Goal: Task Accomplishment & Management: Manage account settings

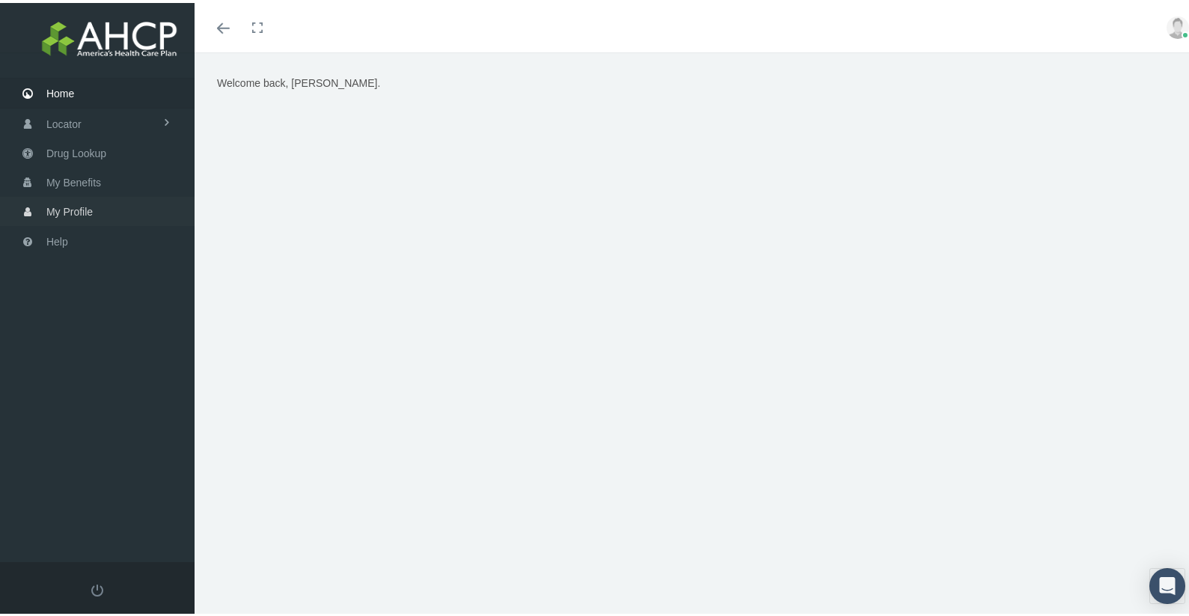
click at [70, 210] on span "My Profile" at bounding box center [69, 209] width 46 height 28
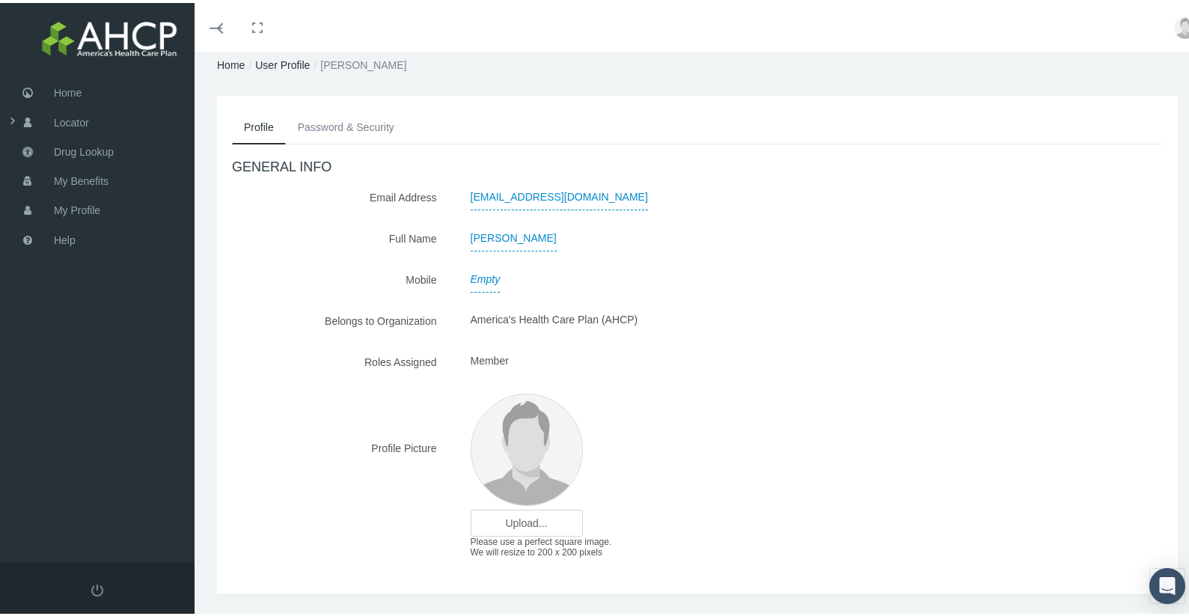
scroll to position [76, 0]
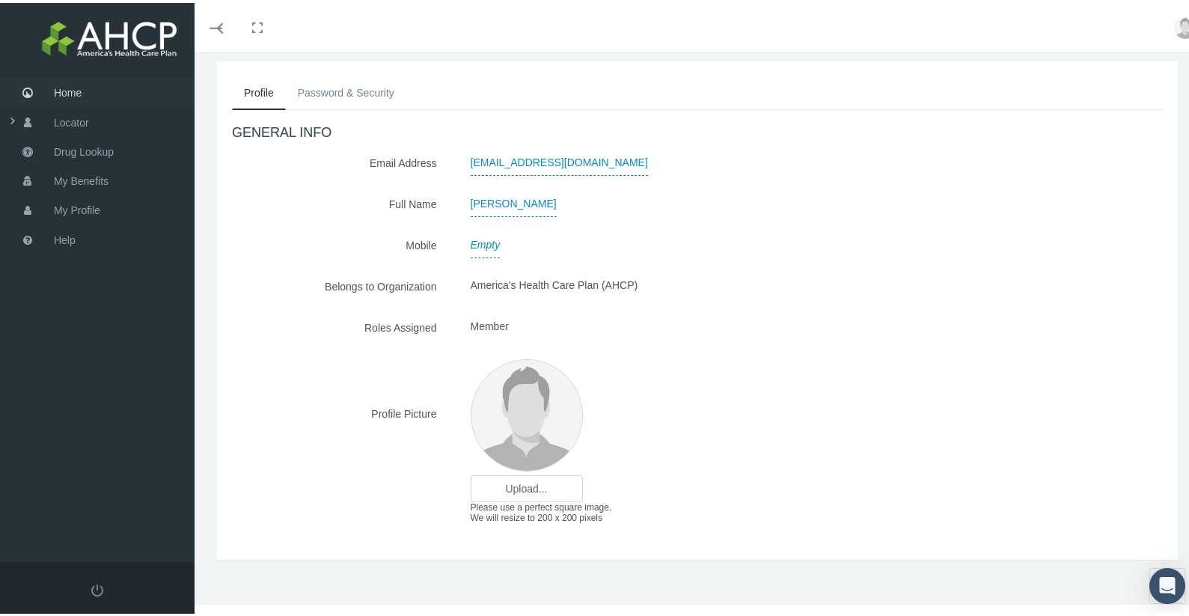
click at [74, 97] on span "Home" at bounding box center [68, 90] width 28 height 28
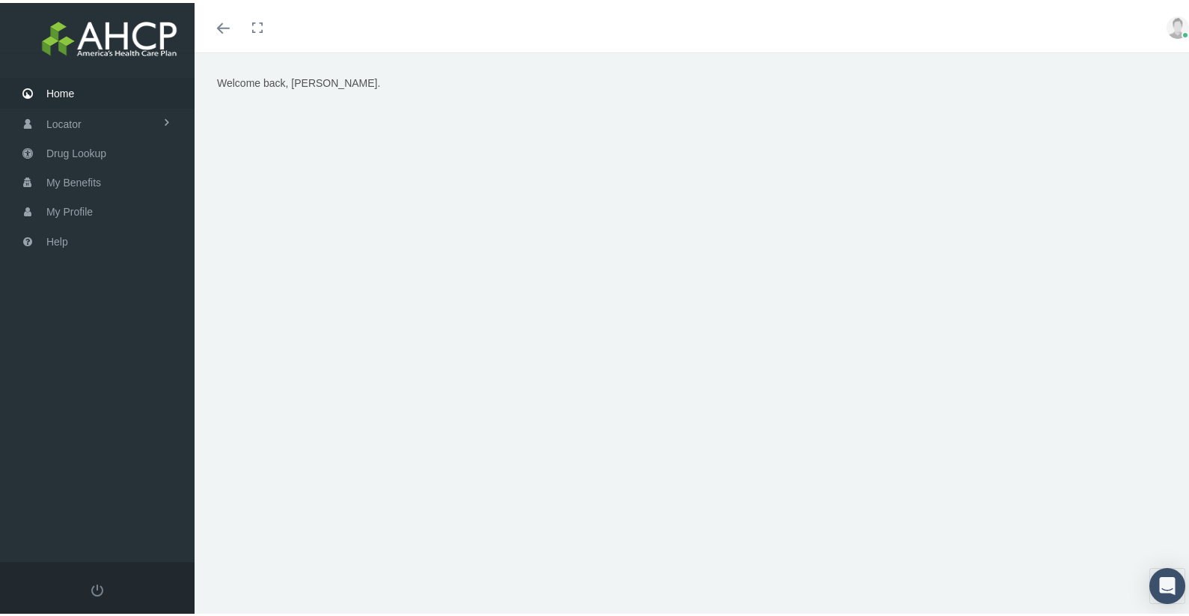
click at [223, 21] on icon "Toggle menubar" at bounding box center [223, 25] width 13 height 9
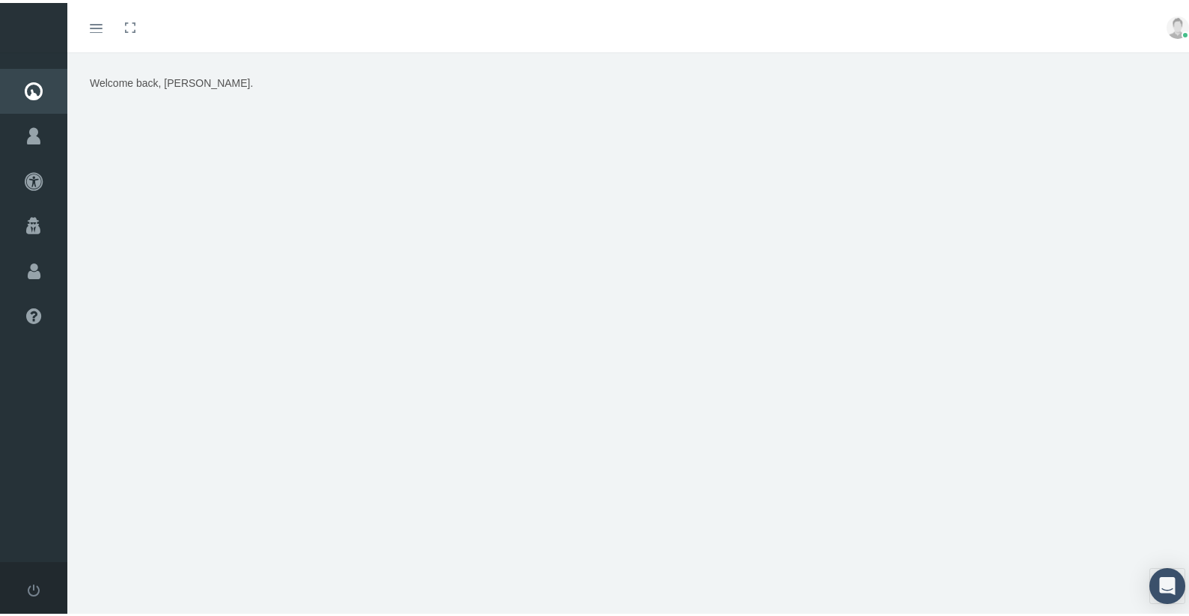
click at [110, 28] on link "Toggle menubar" at bounding box center [96, 24] width 35 height 49
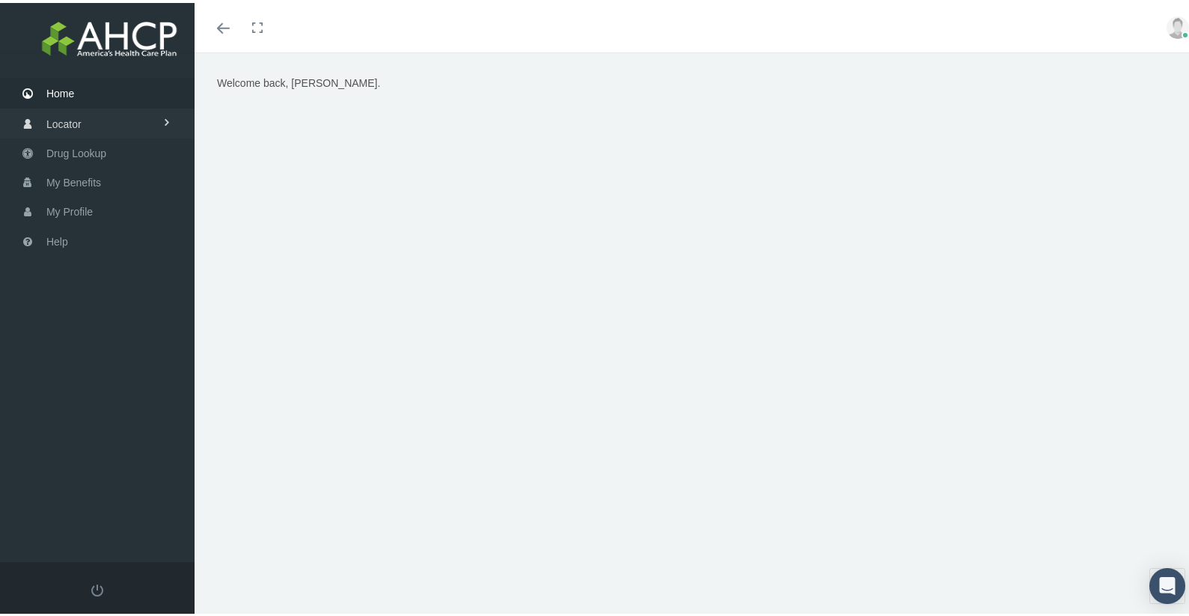
click at [44, 119] on link "Locator" at bounding box center [97, 120] width 195 height 29
click at [77, 267] on span "My Profile" at bounding box center [69, 269] width 46 height 28
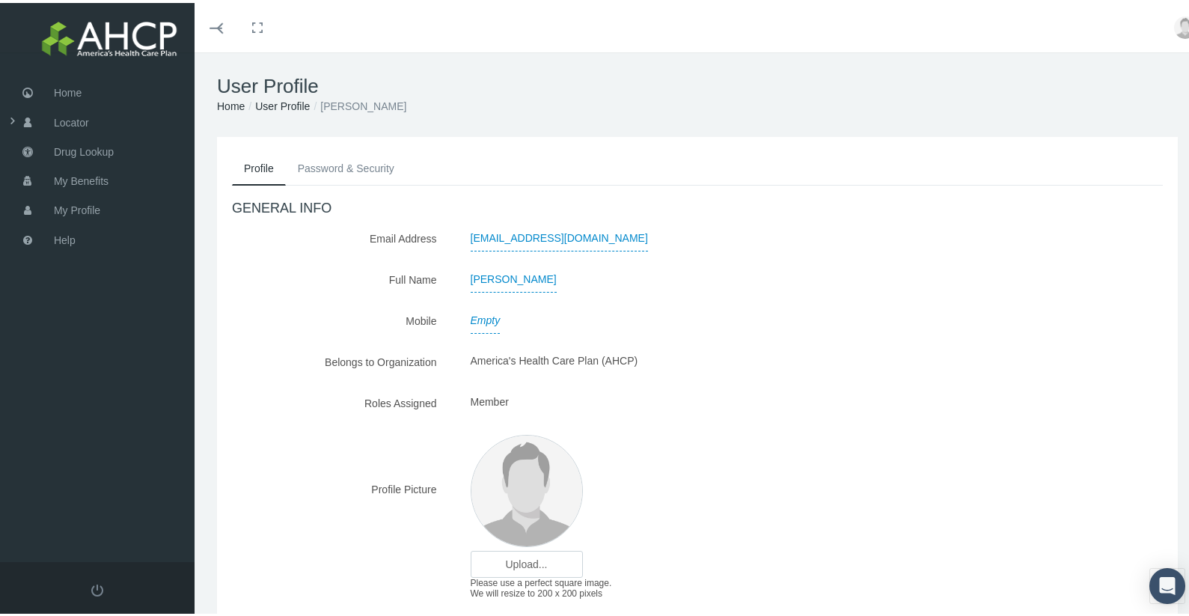
click at [291, 106] on link "User Profile" at bounding box center [282, 103] width 55 height 12
click at [287, 97] on link "User Profile" at bounding box center [282, 103] width 55 height 12
click at [357, 169] on link "Password & Security" at bounding box center [346, 165] width 120 height 33
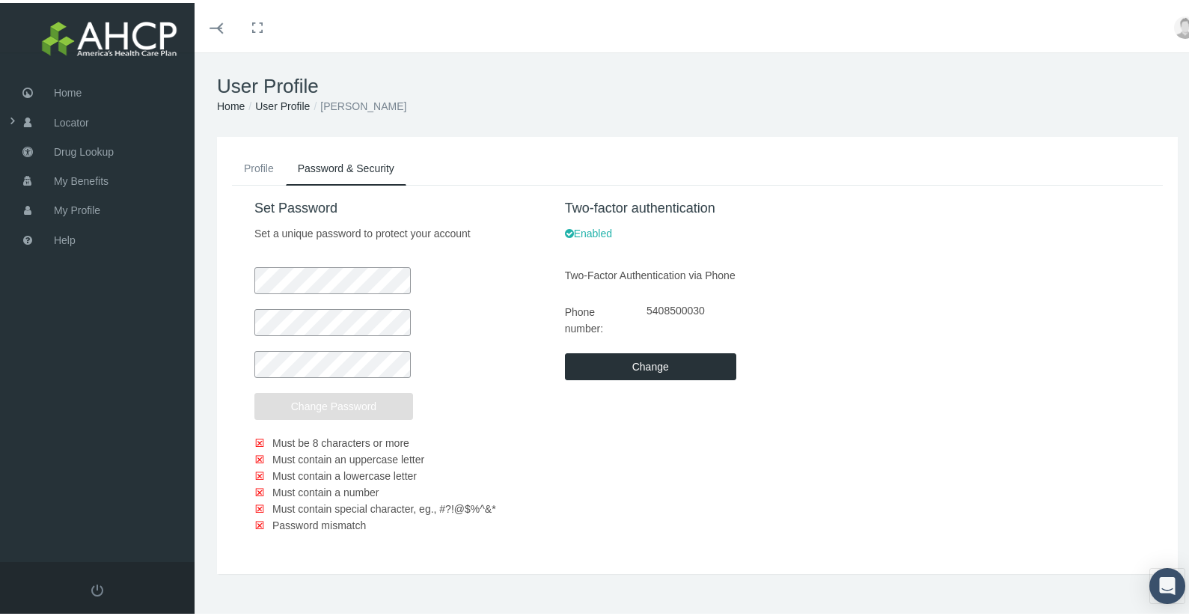
click at [240, 101] on link "Home" at bounding box center [231, 103] width 28 height 12
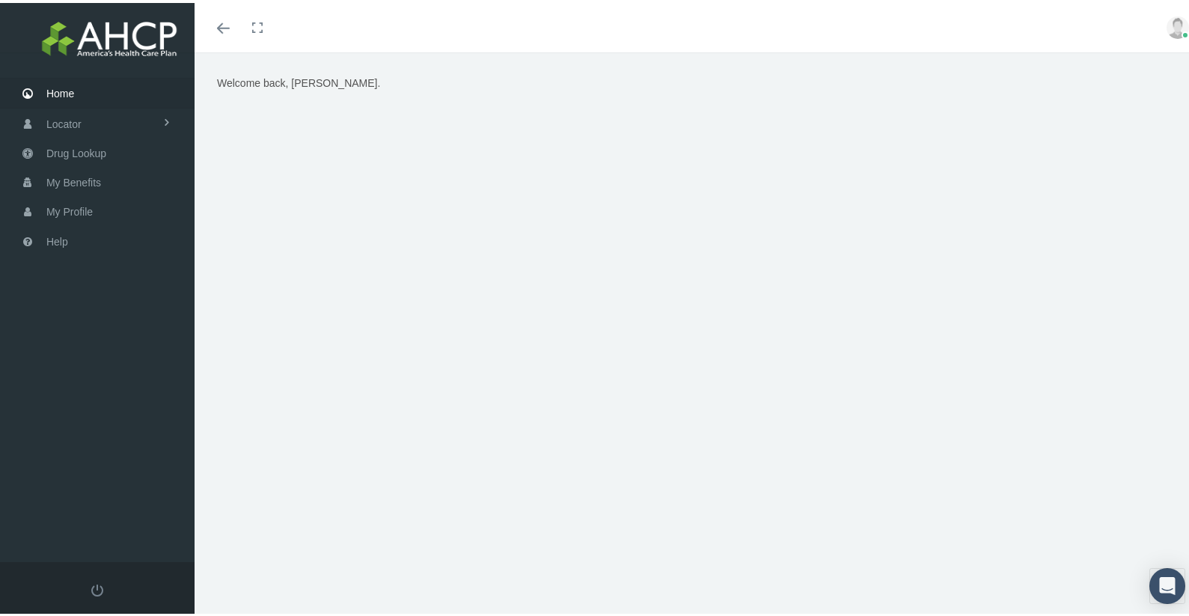
click at [258, 19] on link "Toggle fullscreen" at bounding box center [257, 24] width 33 height 49
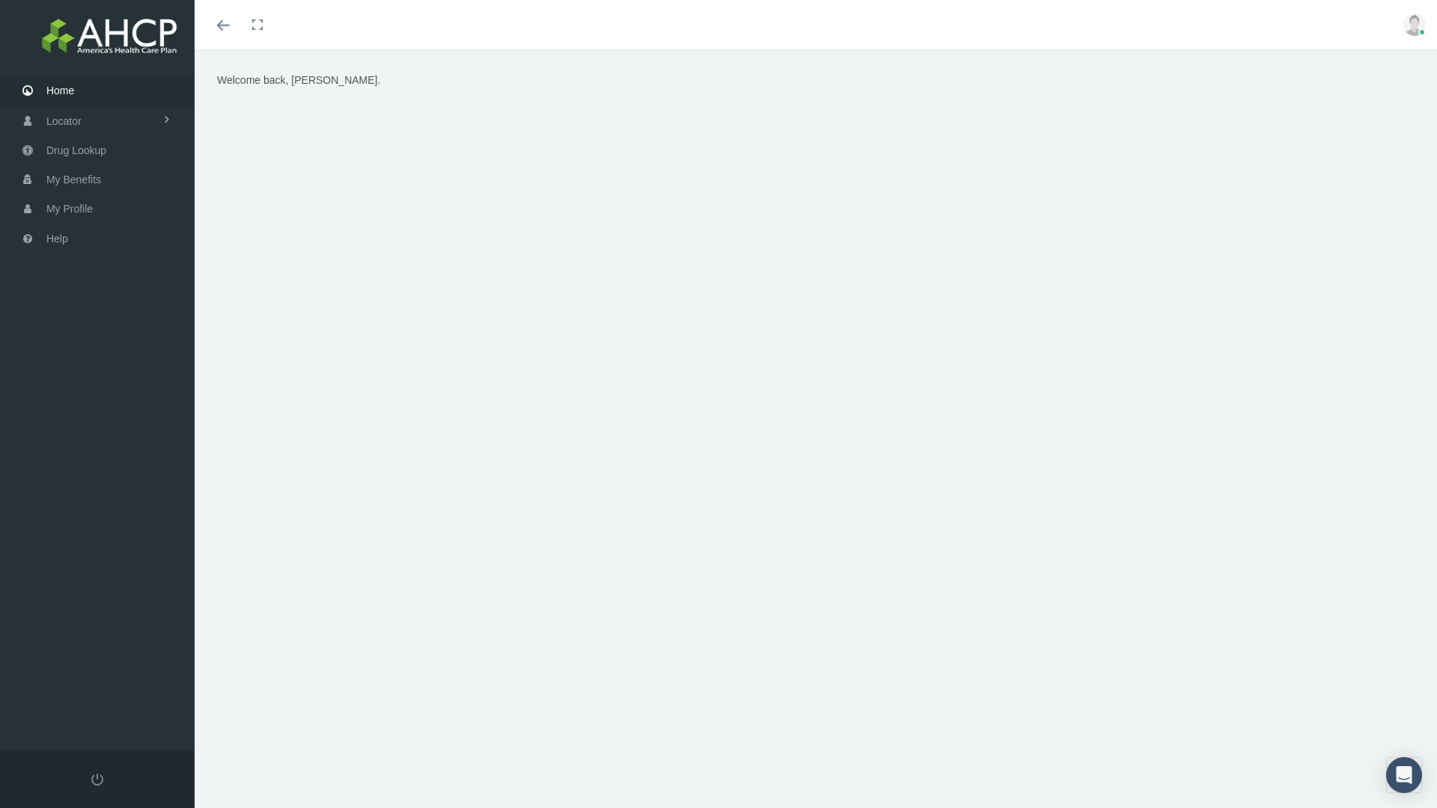
click at [225, 28] on icon "Toggle menubar" at bounding box center [223, 25] width 13 height 9
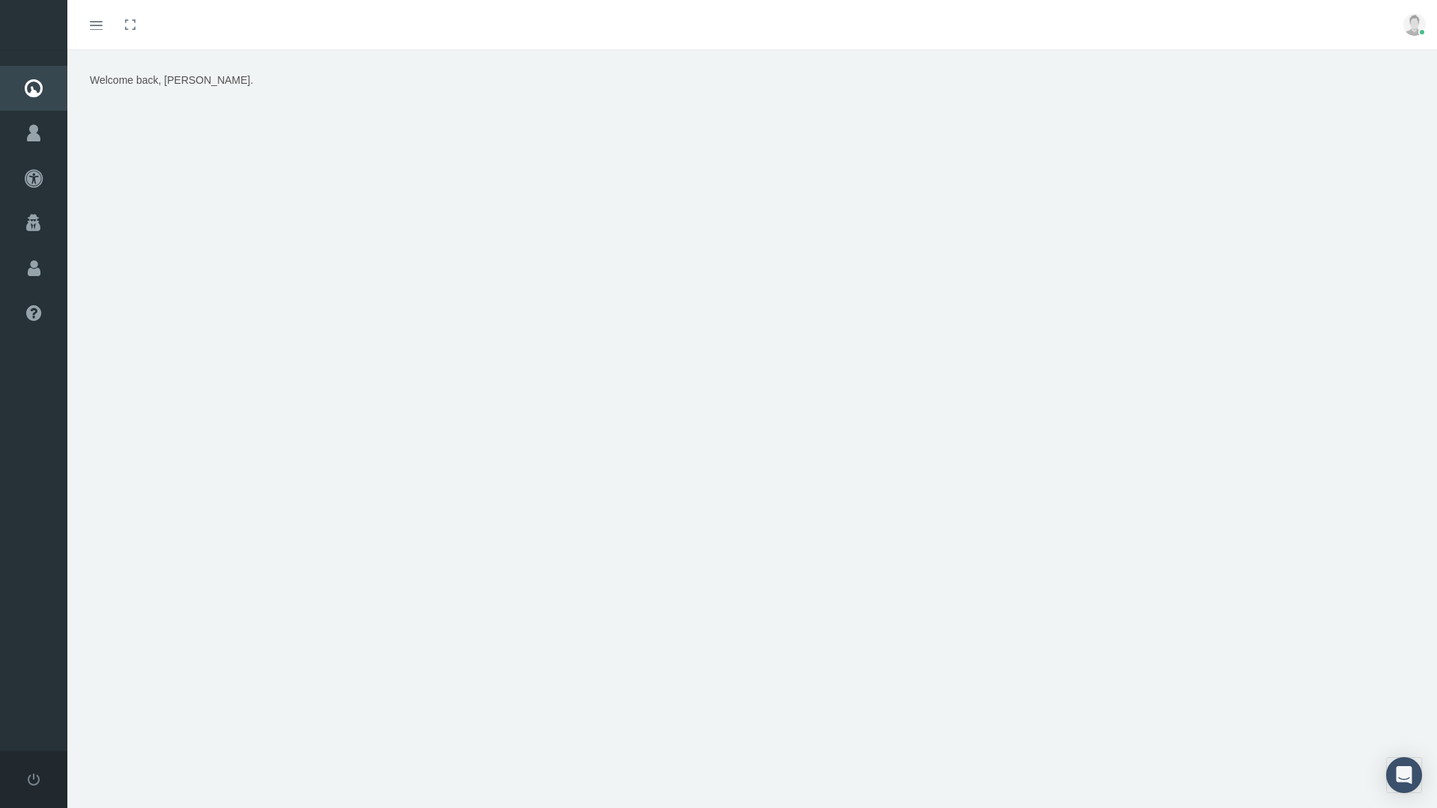
click at [94, 21] on icon "Toggle menubar" at bounding box center [96, 25] width 13 height 9
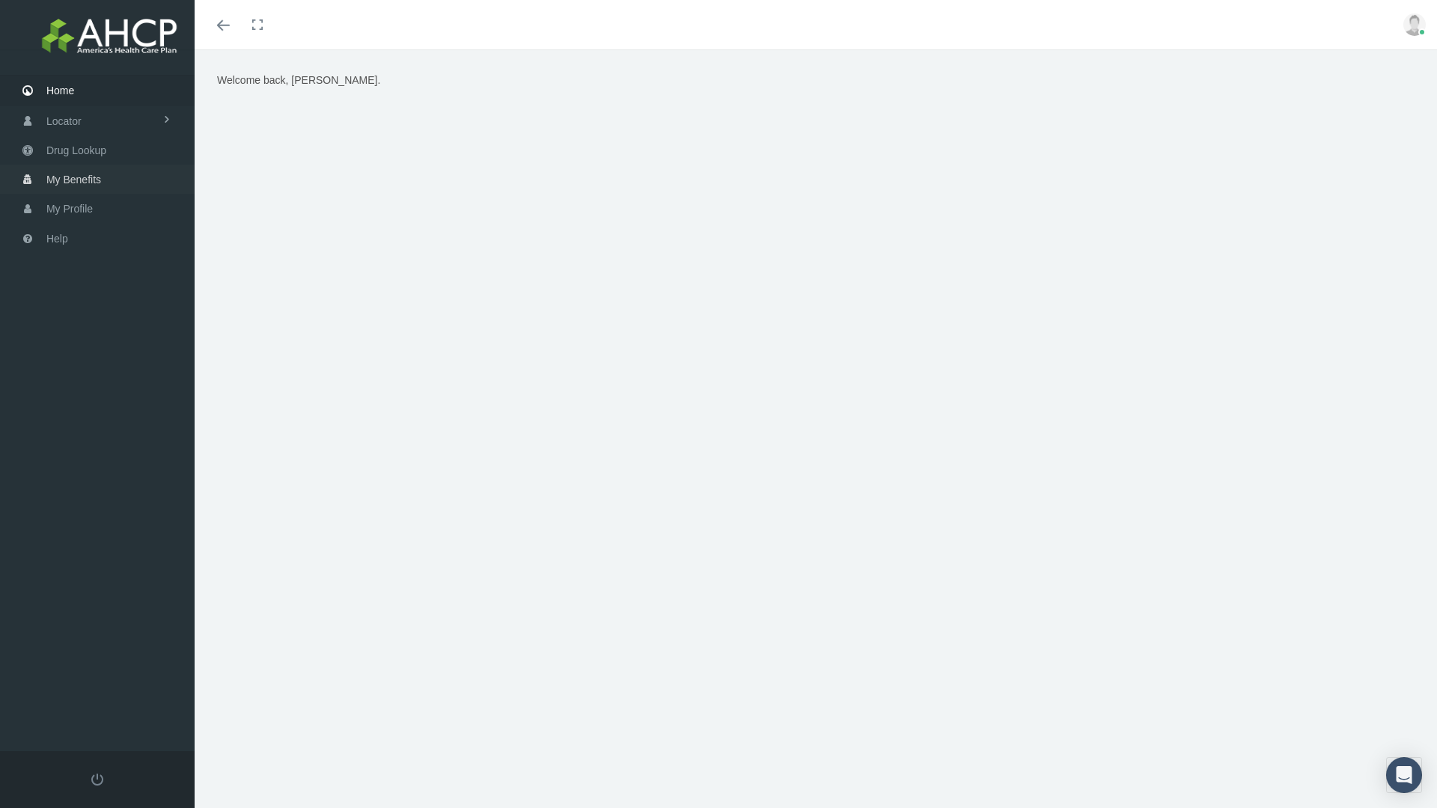
click at [76, 176] on span "My Benefits" at bounding box center [73, 179] width 55 height 28
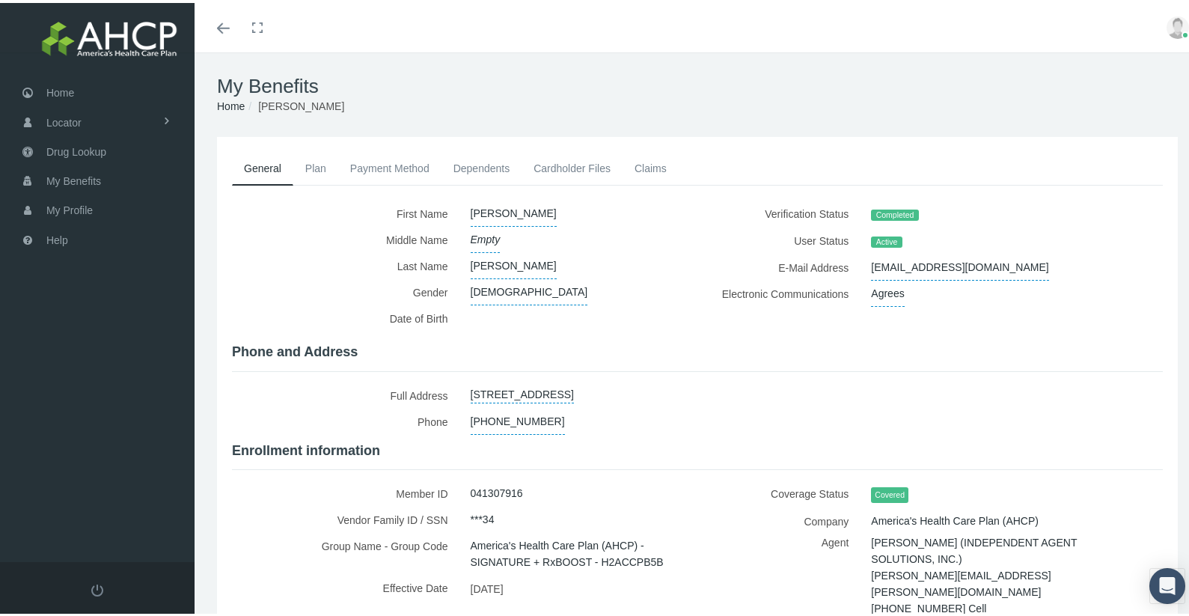
click at [389, 165] on link "Payment Method" at bounding box center [389, 165] width 103 height 33
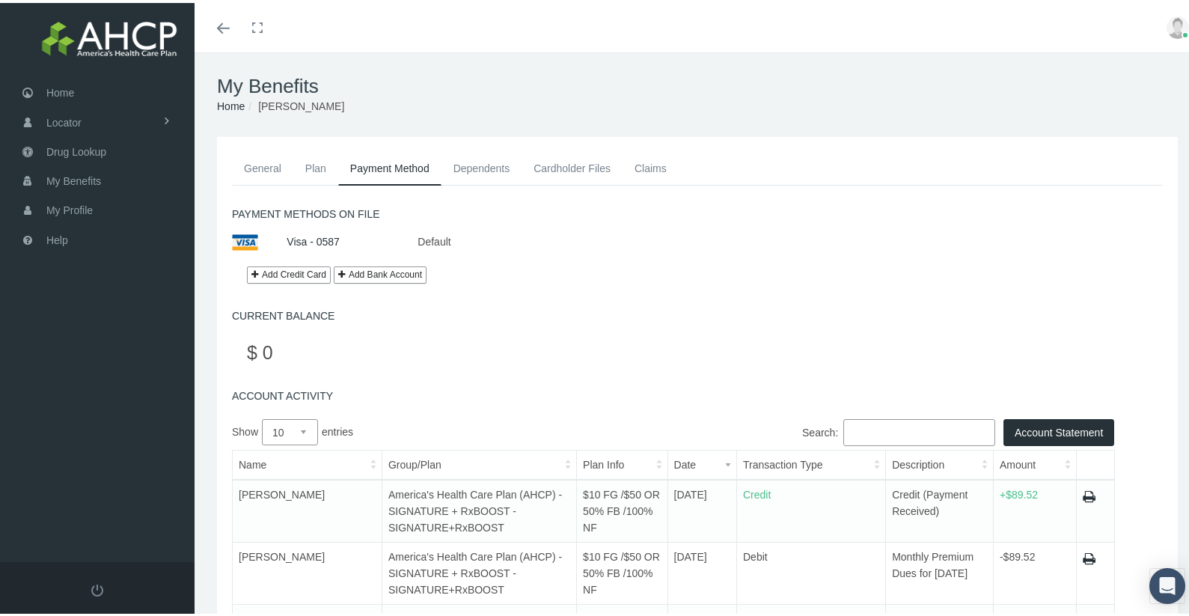
click at [315, 272] on link "Add Credit Card" at bounding box center [289, 271] width 84 height 17
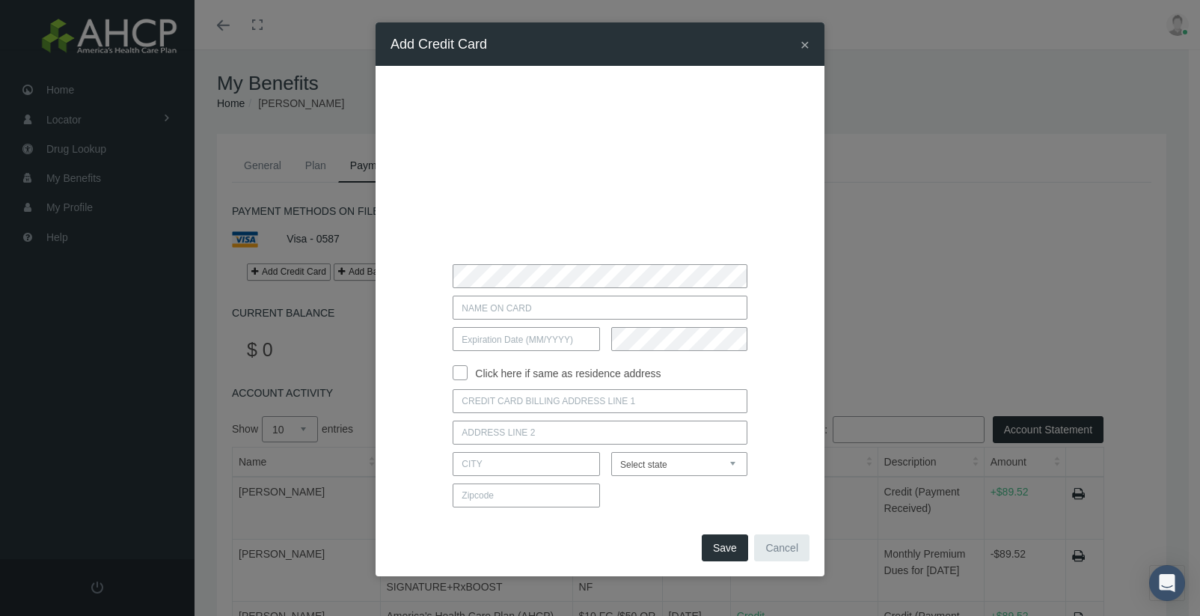
type input "[PERSON_NAME]"
type input "02/2027"
click at [464, 375] on input "Click here if same as residence address" at bounding box center [460, 371] width 15 height 15
checkbox input "true"
type input "[STREET_ADDRESS]"
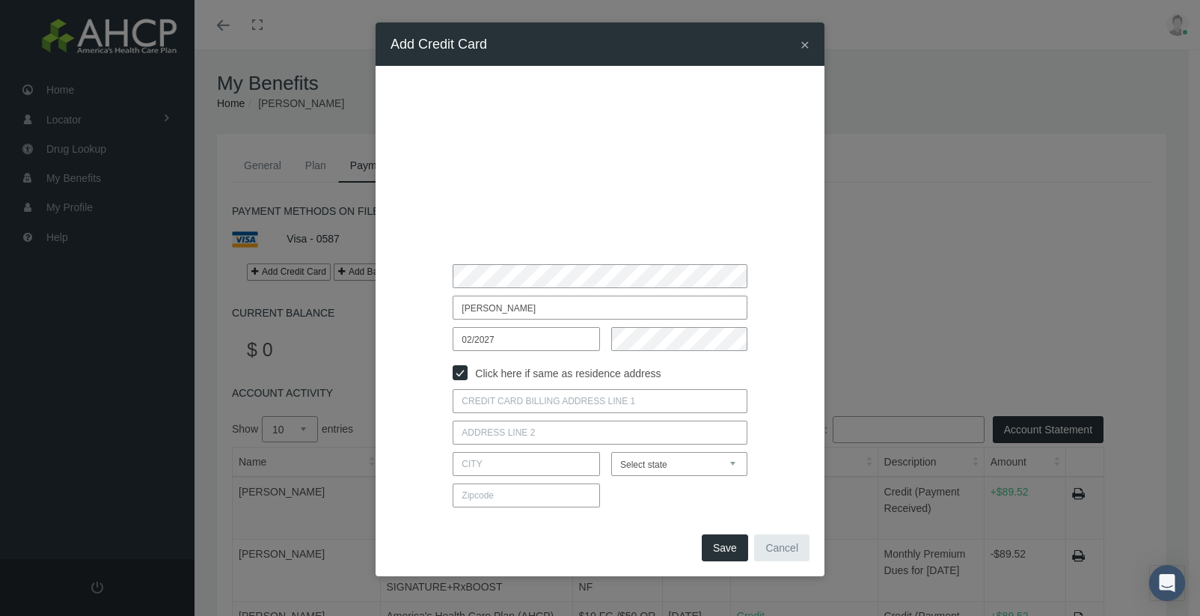
type input "RHOADESVILLE"
select select "VA"
type input "22542"
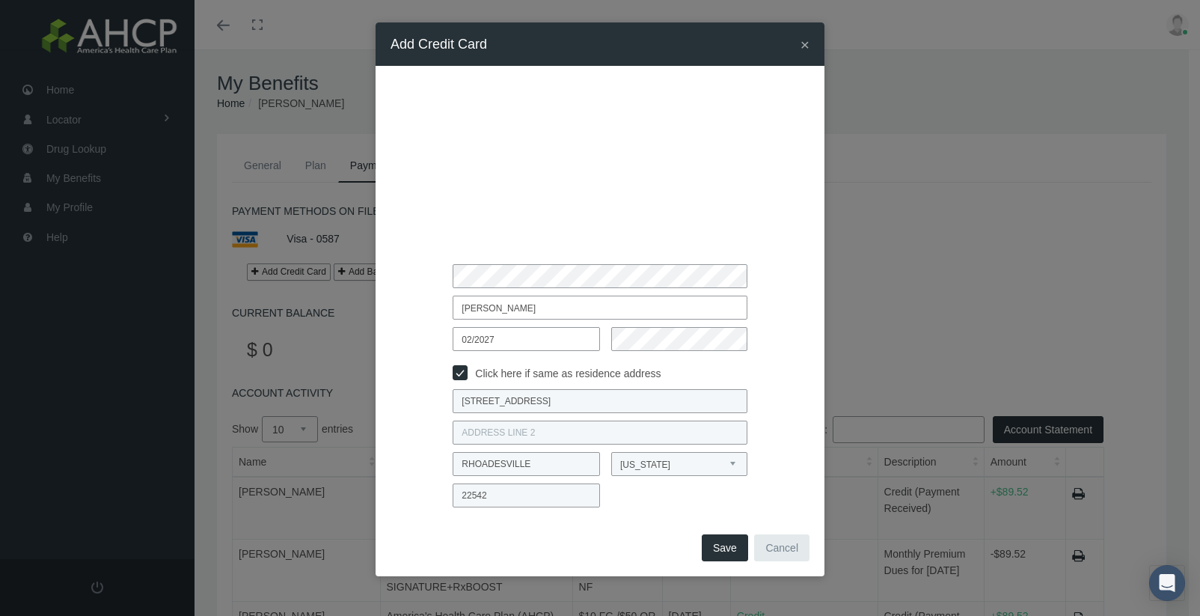
click at [728, 549] on button "Save" at bounding box center [725, 547] width 46 height 27
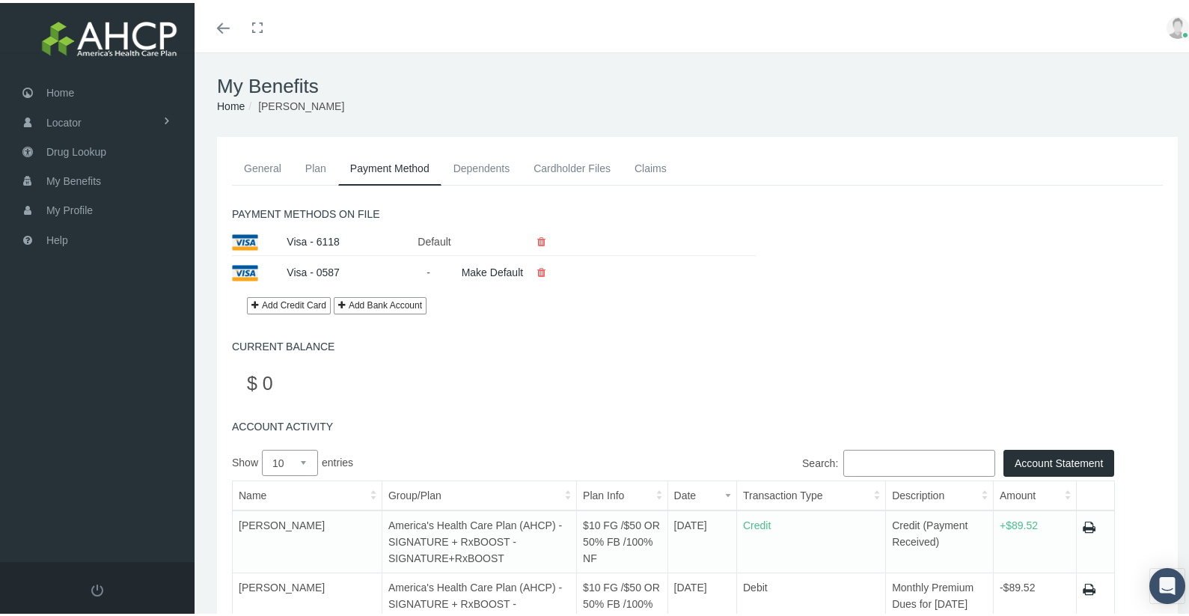
click at [542, 269] on icon at bounding box center [541, 270] width 8 height 26
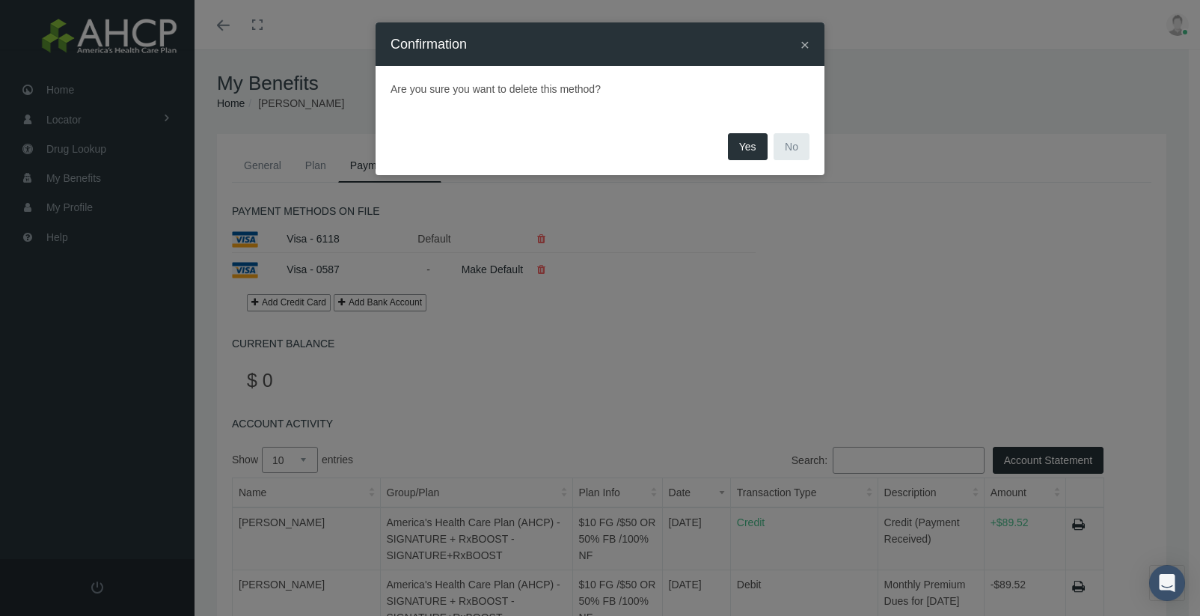
click at [747, 140] on button "Yes" at bounding box center [748, 146] width 40 height 27
